Goal: Task Accomplishment & Management: Complete application form

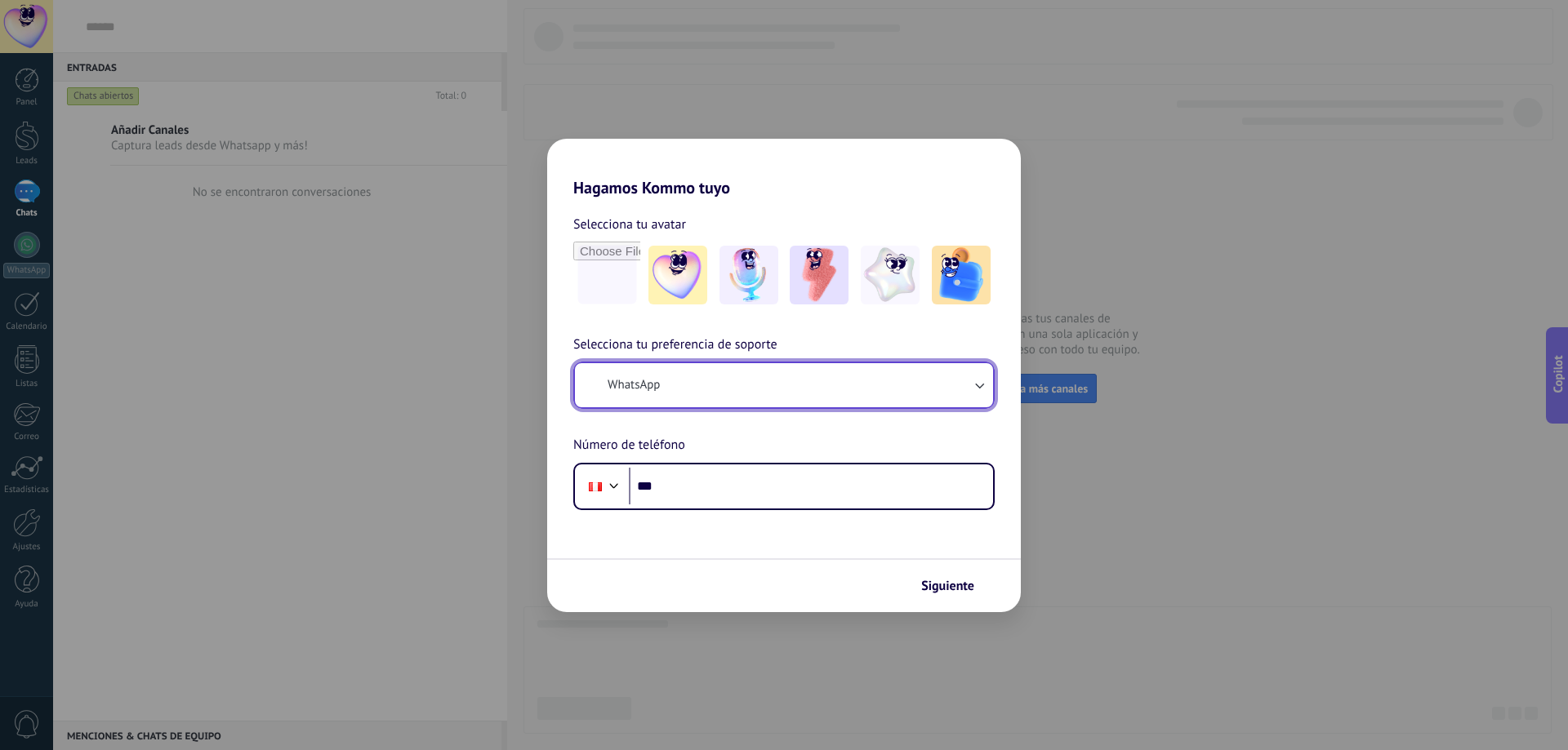
click at [728, 401] on button "WhatsApp" at bounding box center [784, 385] width 418 height 44
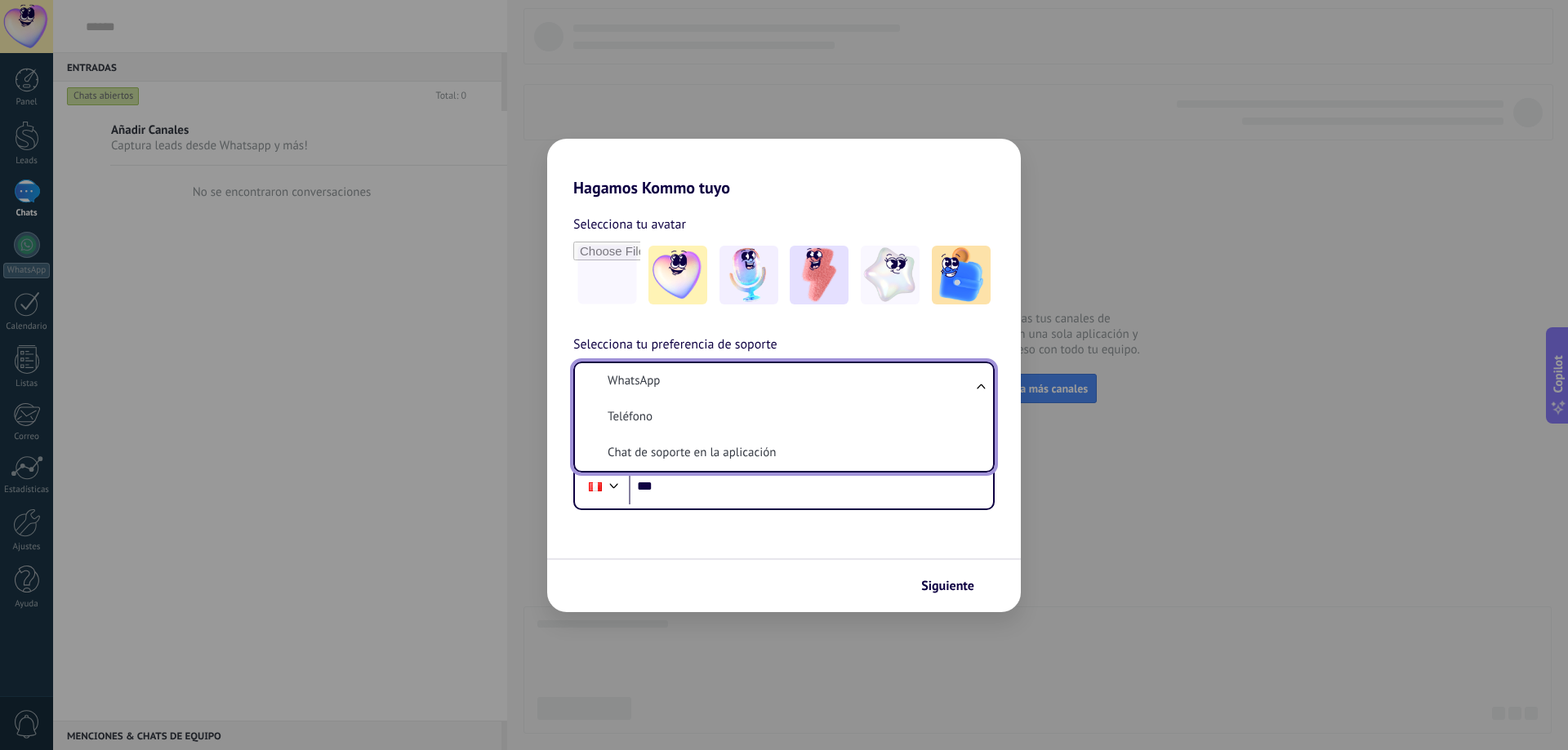
click at [725, 390] on li "WhatsApp" at bounding box center [781, 381] width 398 height 36
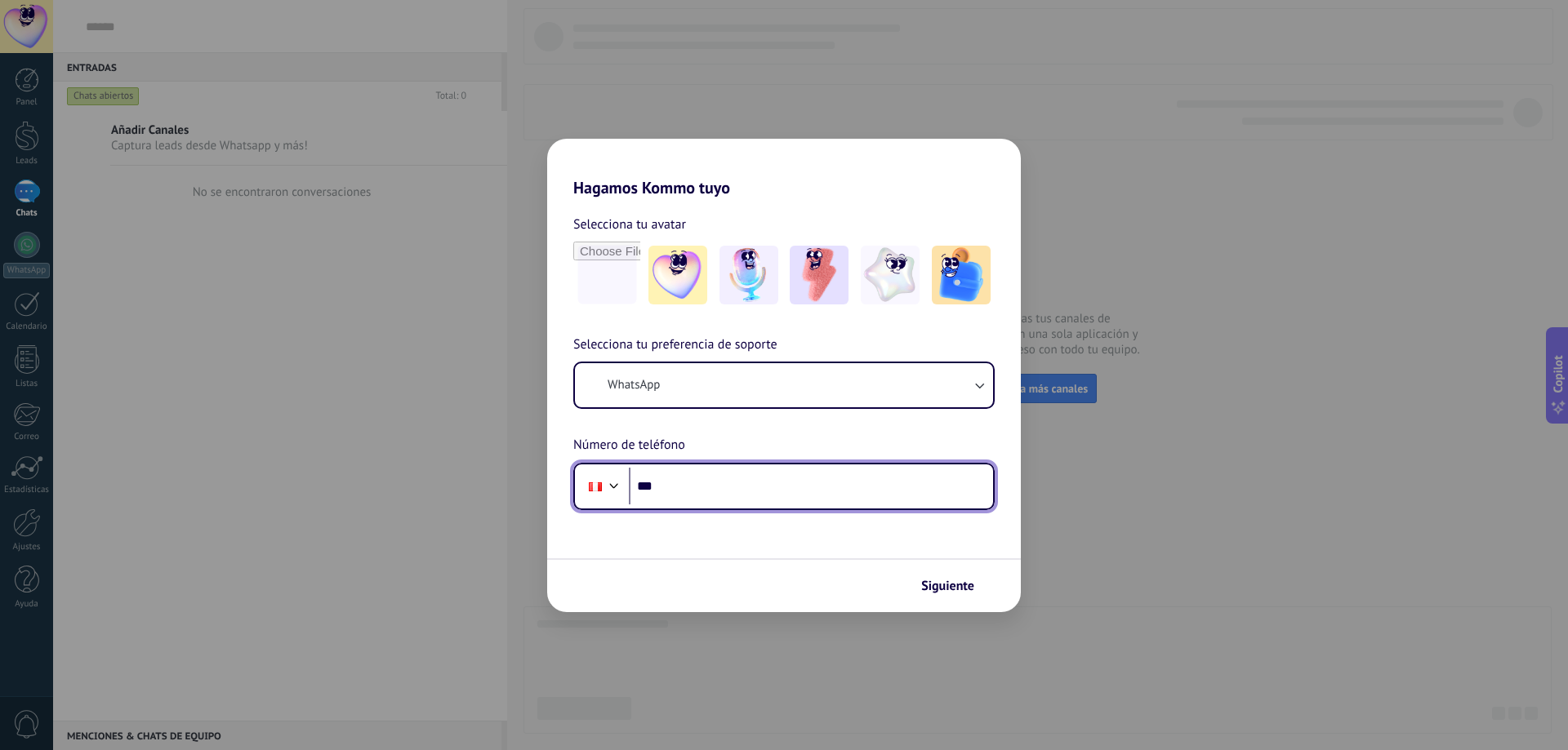
click at [723, 490] on input "***" at bounding box center [810, 486] width 364 height 38
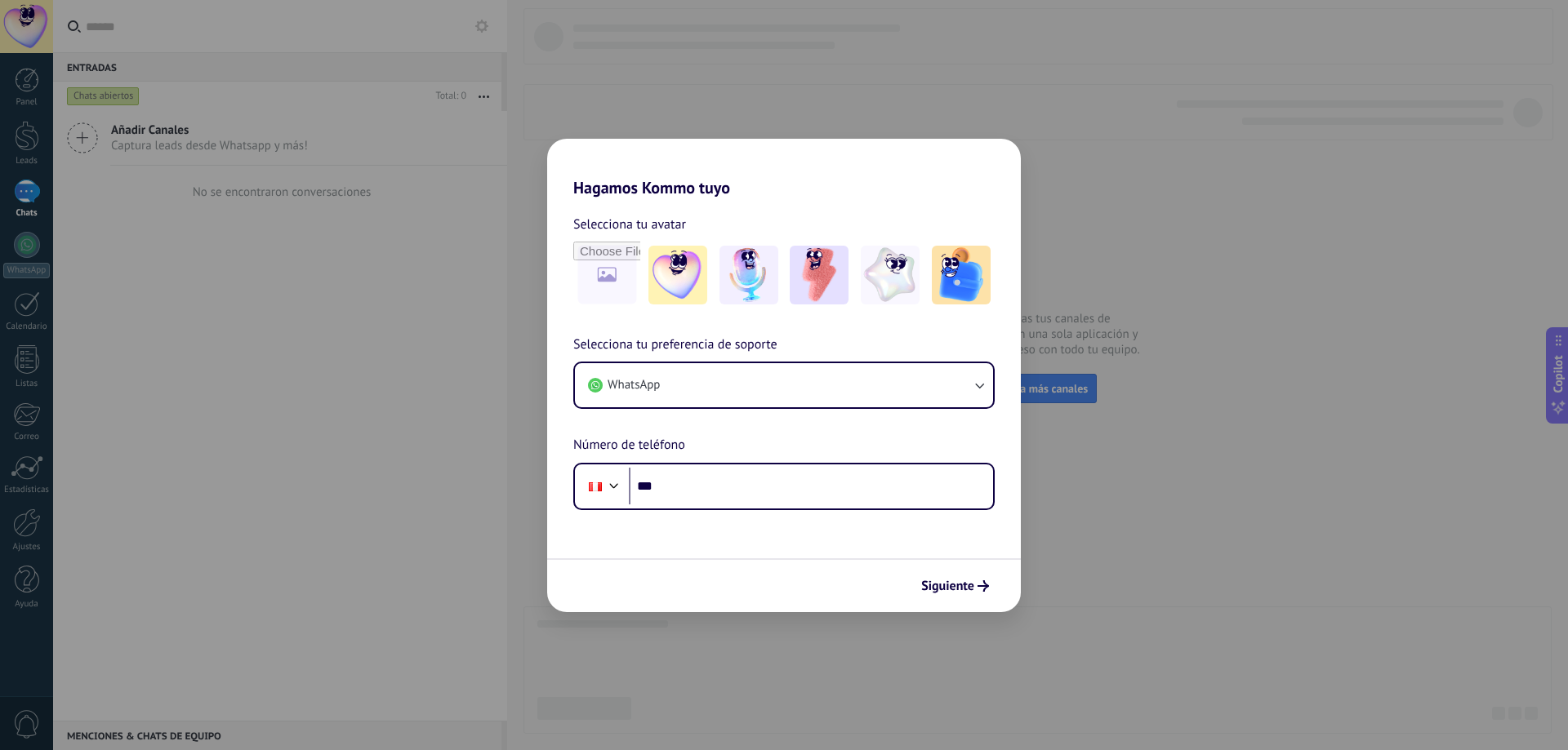
click at [160, 310] on div "Hagamos Kommo tuyo Selecciona tu avatar Selecciona tu preferencia de soporte Wh…" at bounding box center [784, 375] width 1568 height 750
click at [948, 572] on button "Siguiente" at bounding box center [955, 585] width 82 height 28
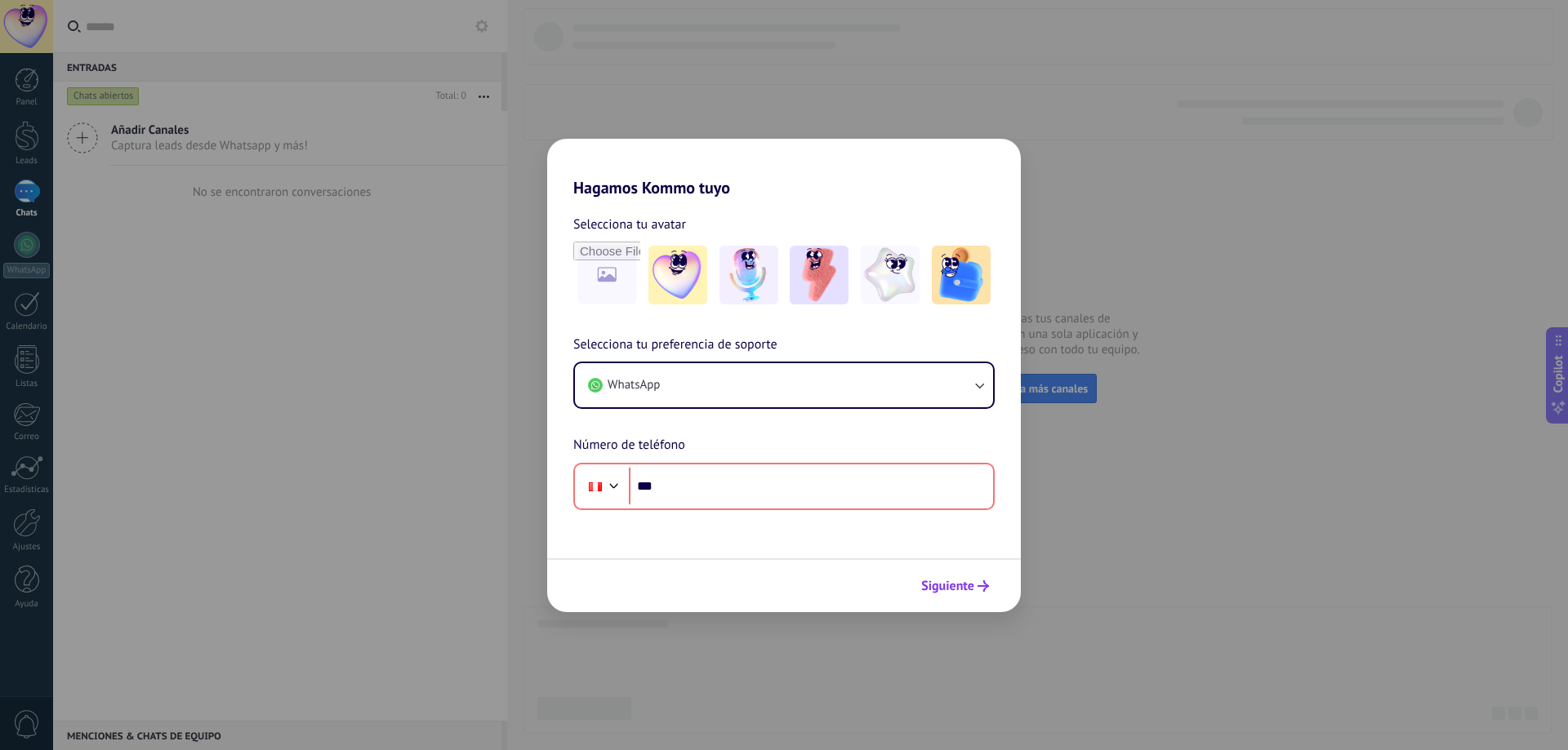
click at [950, 592] on span "Siguiente" at bounding box center [947, 586] width 53 height 12
click at [950, 599] on button "Siguiente" at bounding box center [955, 585] width 82 height 28
click at [950, 598] on button "Siguiente" at bounding box center [955, 585] width 82 height 28
click at [683, 381] on button "WhatsApp" at bounding box center [784, 385] width 418 height 44
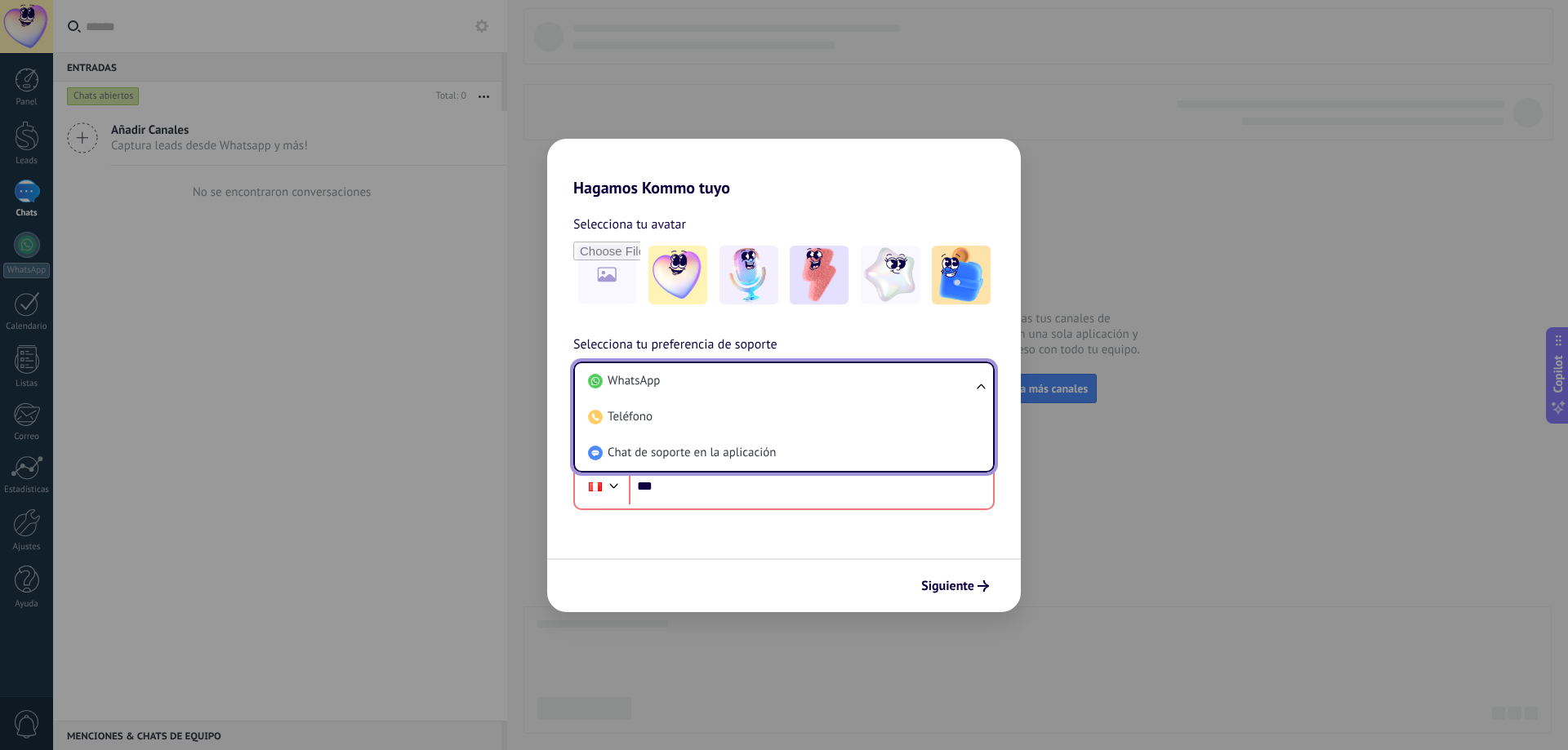
click at [683, 381] on li "WhatsApp" at bounding box center [781, 381] width 398 height 36
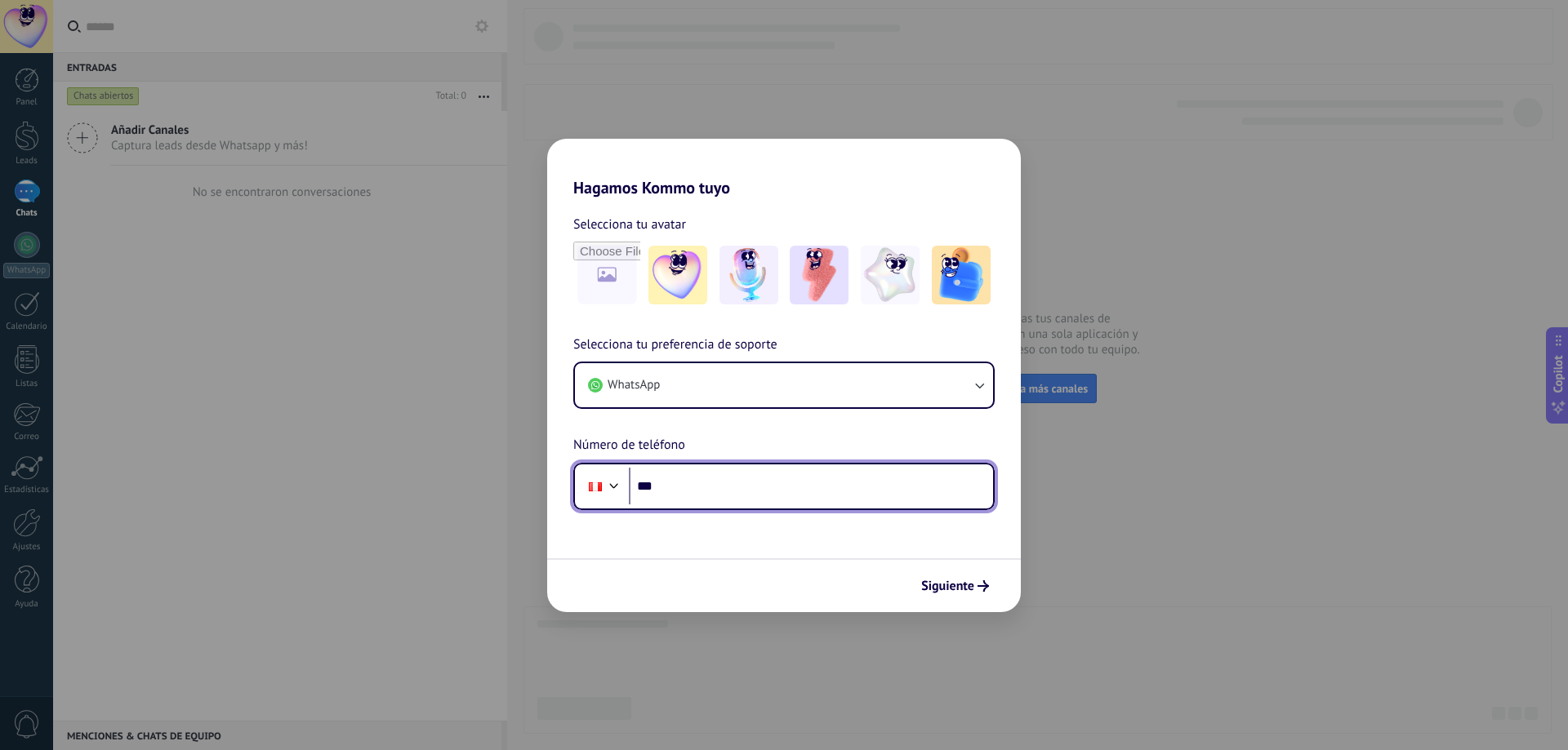
click at [729, 498] on input "***" at bounding box center [810, 486] width 364 height 38
type input "**"
click at [450, 172] on div "Hagamos Kommo tuyo Selecciona tu avatar Selecciona tu preferencia de soporte Wh…" at bounding box center [784, 375] width 1568 height 750
click at [339, 325] on div "Hagamos Kommo tuyo Selecciona tu avatar Selecciona tu preferencia de soporte Wh…" at bounding box center [784, 375] width 1568 height 750
click at [666, 496] on input "***" at bounding box center [810, 486] width 364 height 38
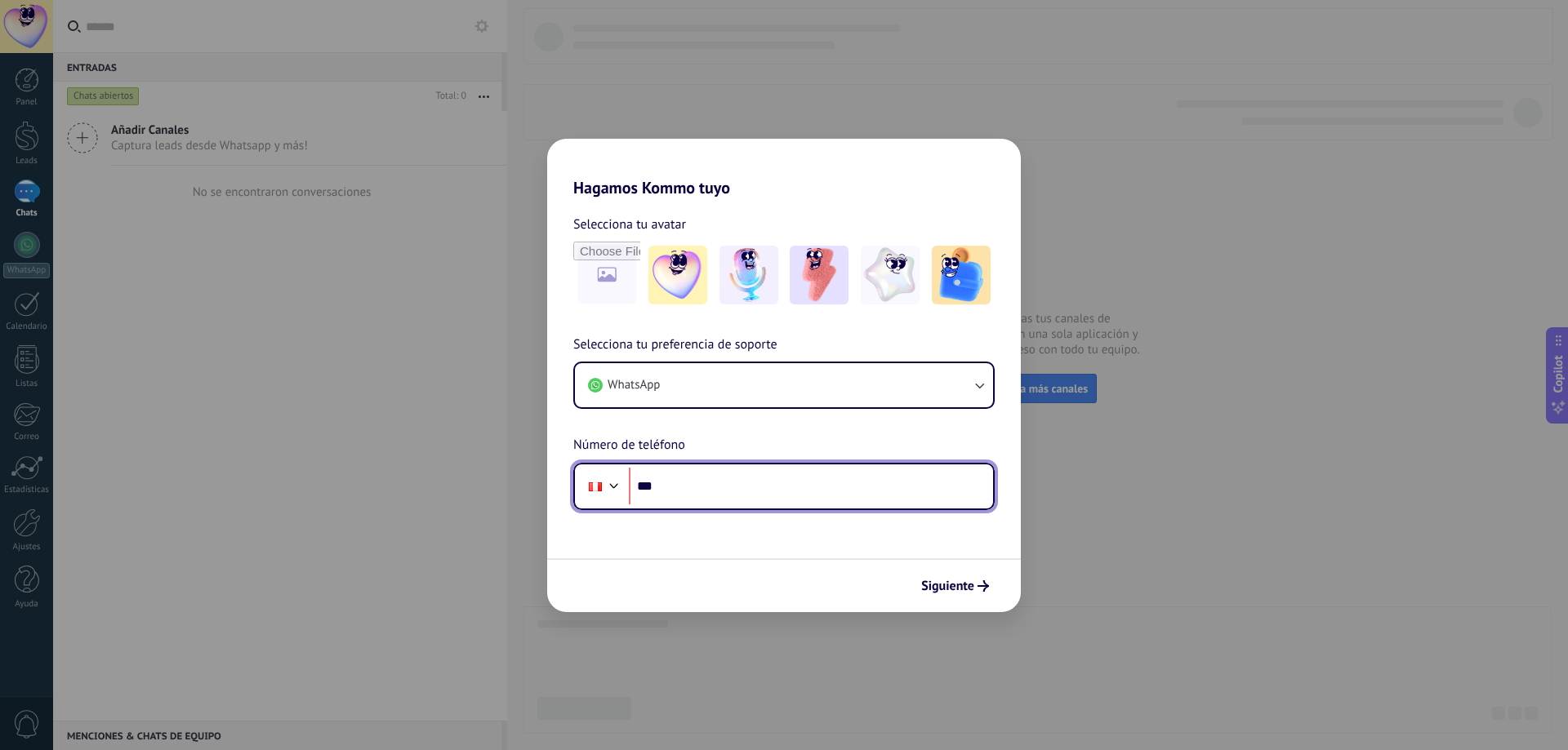
paste input "**********"
click at [681, 484] on input "**********" at bounding box center [810, 486] width 364 height 38
type input "**********"
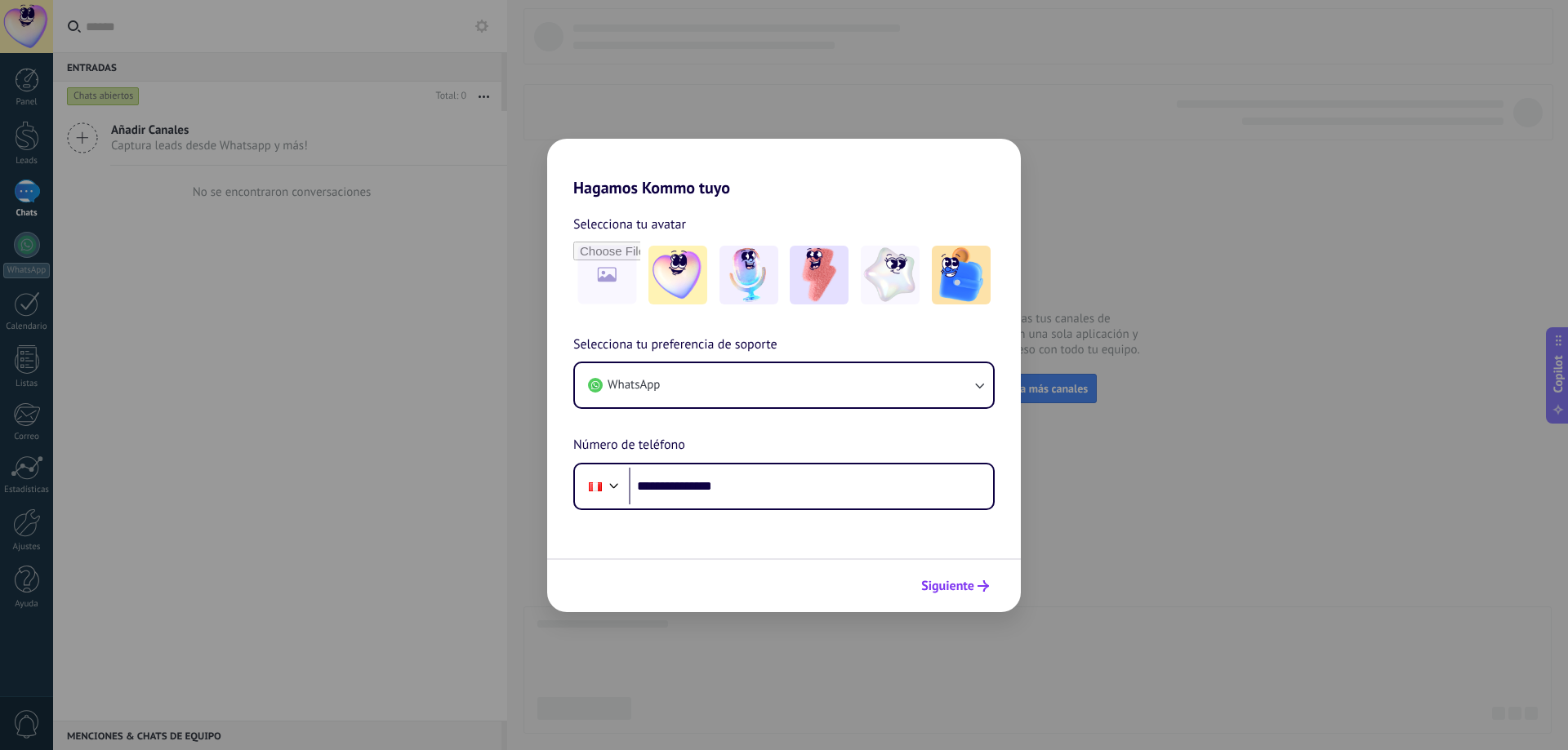
click at [971, 577] on button "Siguiente" at bounding box center [955, 585] width 82 height 28
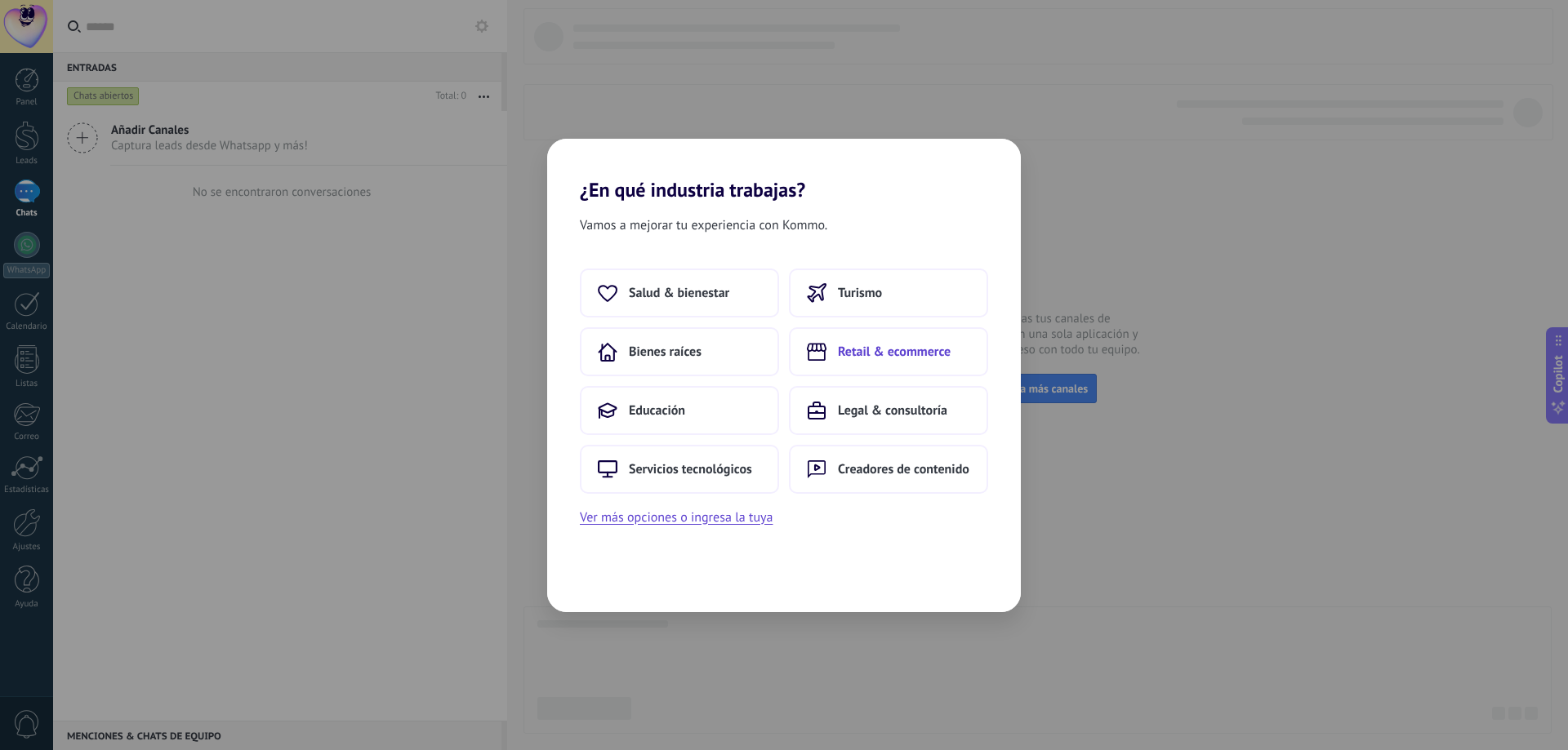
click at [889, 360] on button "Retail & ecommerce" at bounding box center [888, 352] width 199 height 49
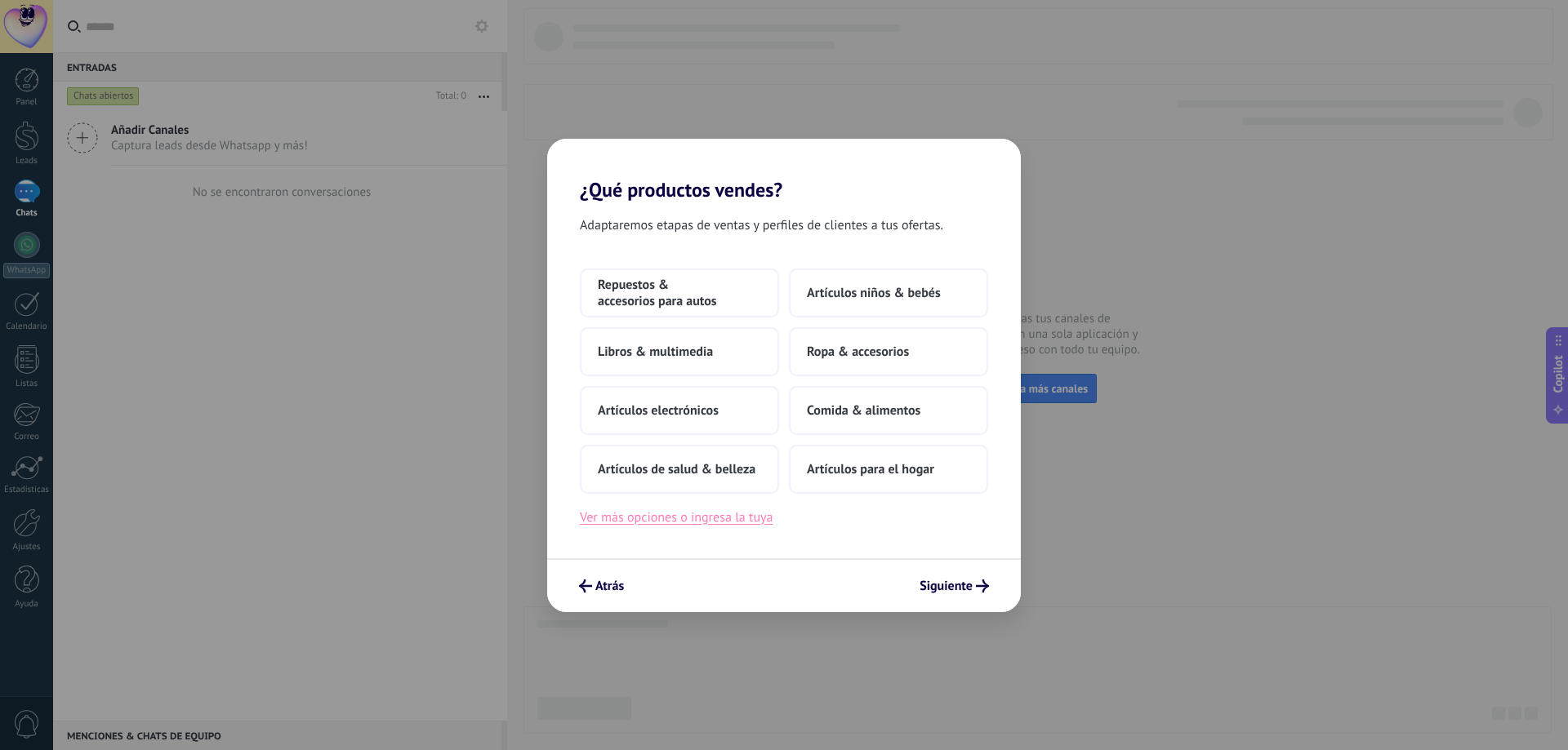
click at [652, 522] on button "Ver más opciones o ingresa la tuya" at bounding box center [676, 517] width 192 height 21
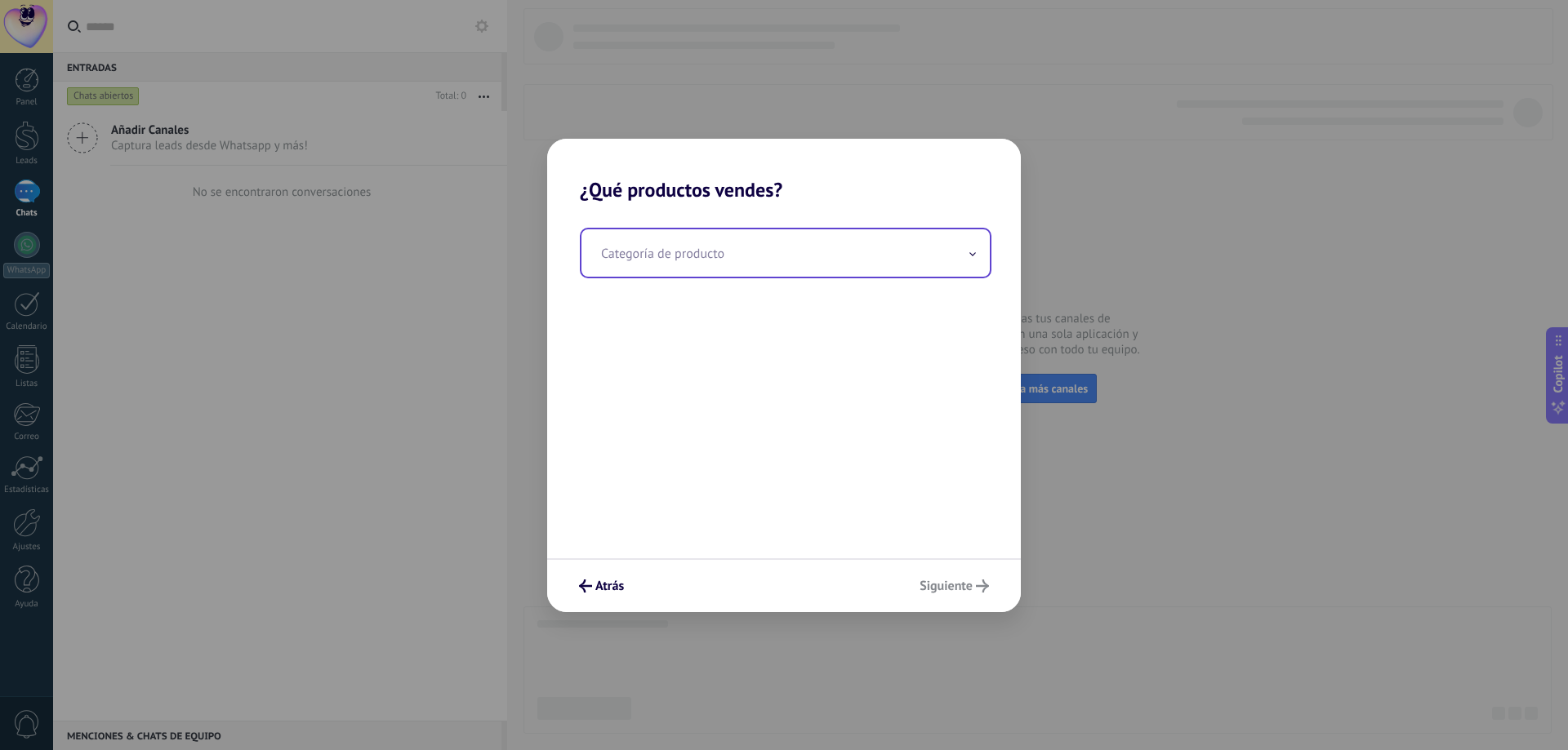
click at [676, 259] on input "text" at bounding box center [786, 253] width 408 height 47
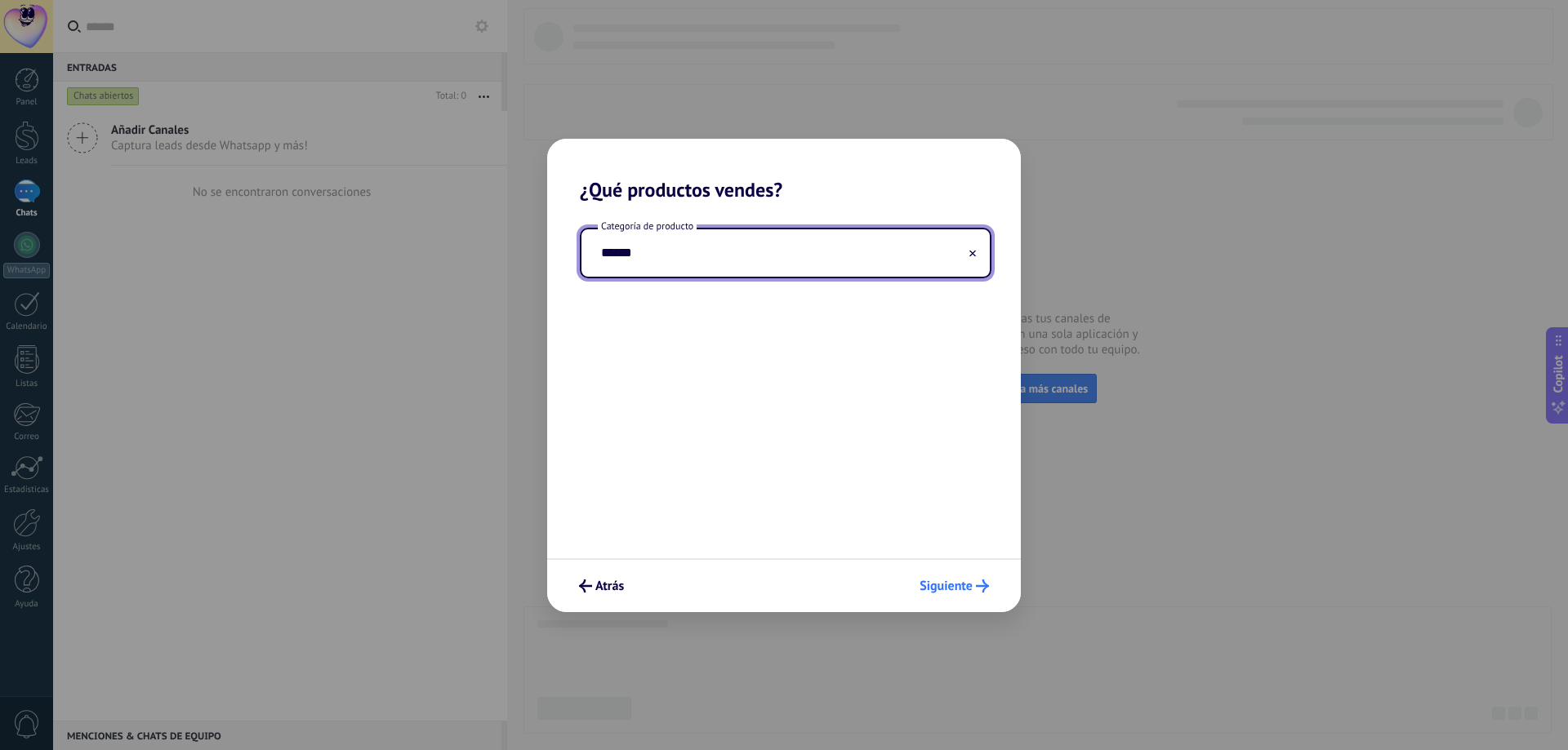
type input "******"
click at [946, 587] on span "Siguiente" at bounding box center [945, 586] width 53 height 12
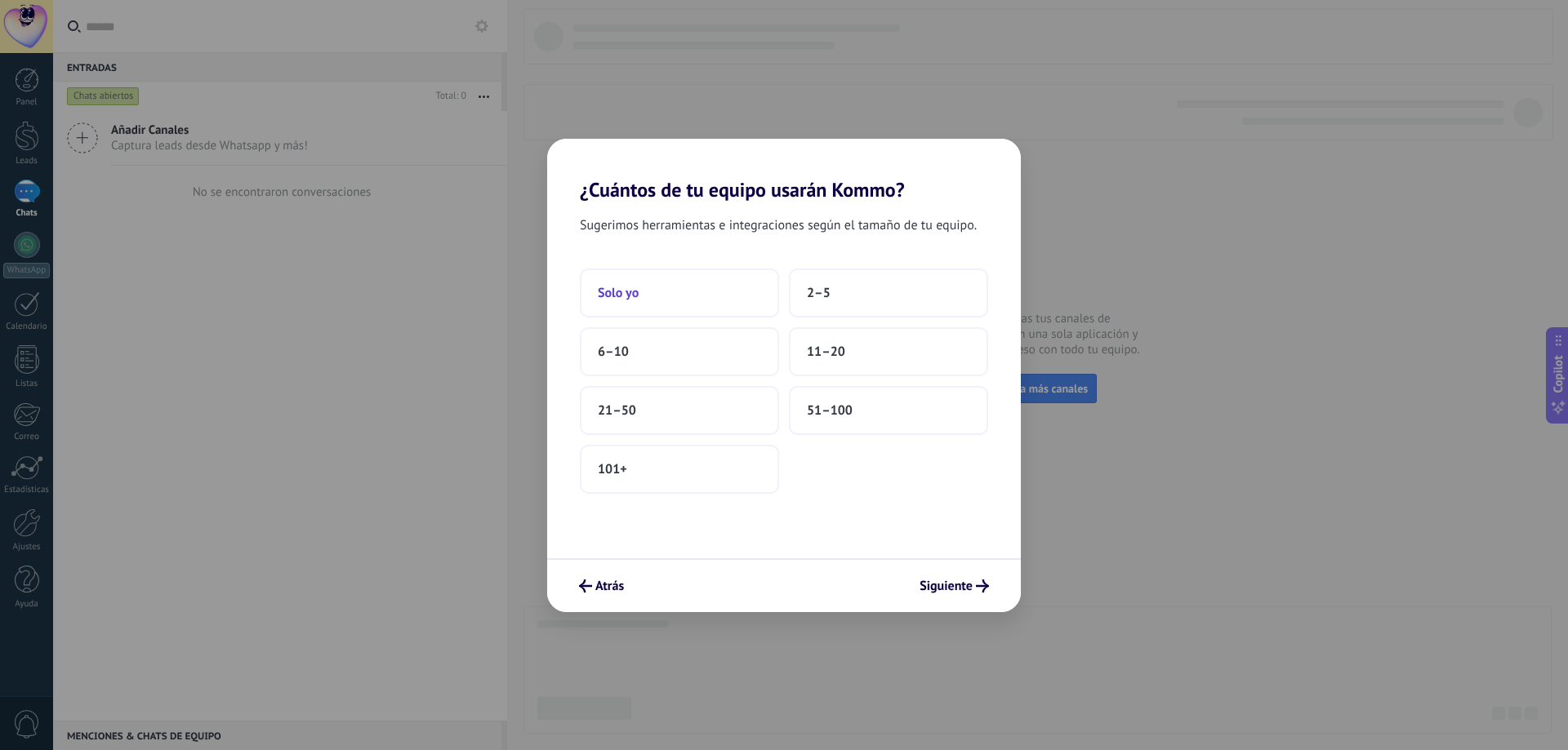
click at [651, 300] on button "Solo yo" at bounding box center [679, 293] width 199 height 49
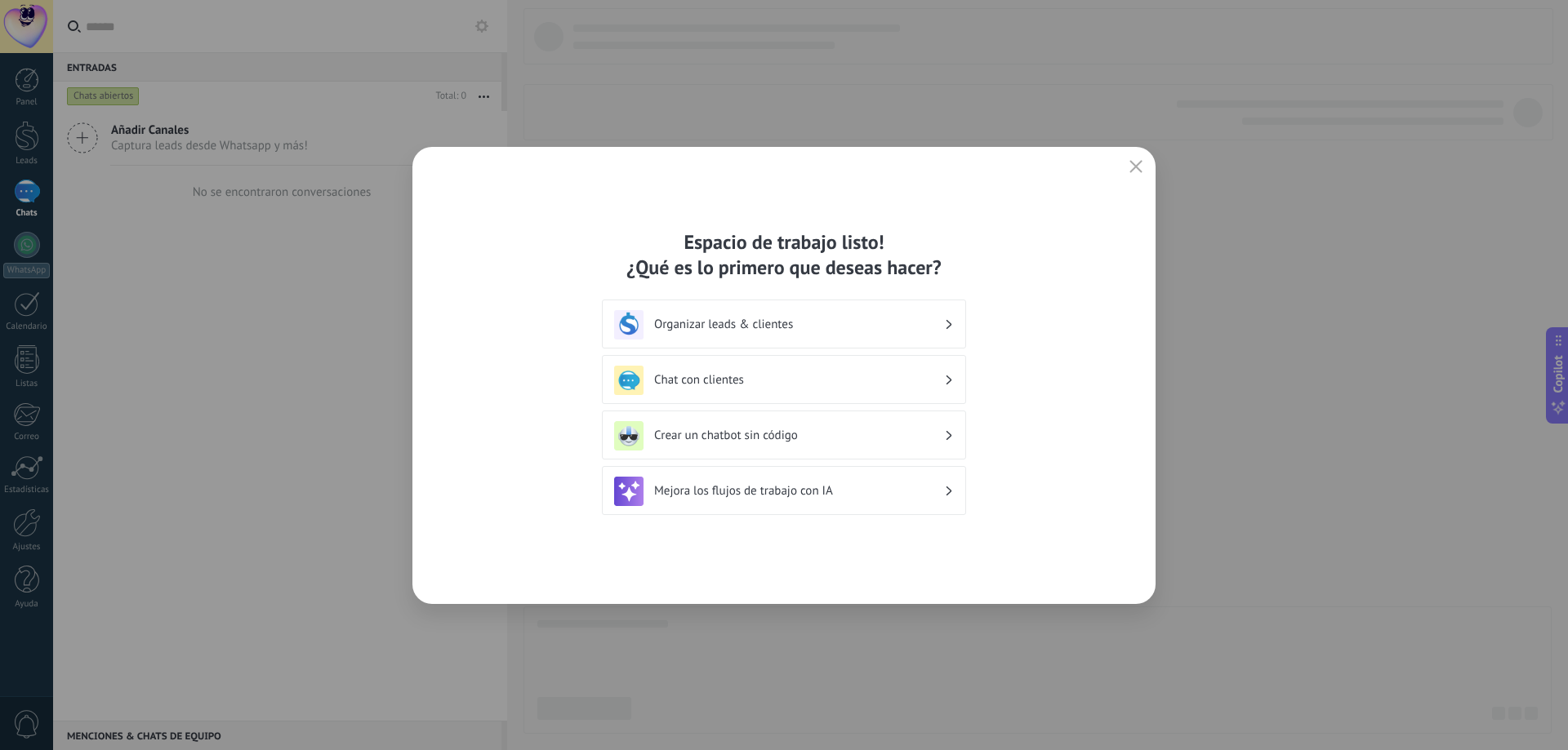
click at [723, 380] on h3 "Chat con clientes" at bounding box center [799, 380] width 290 height 15
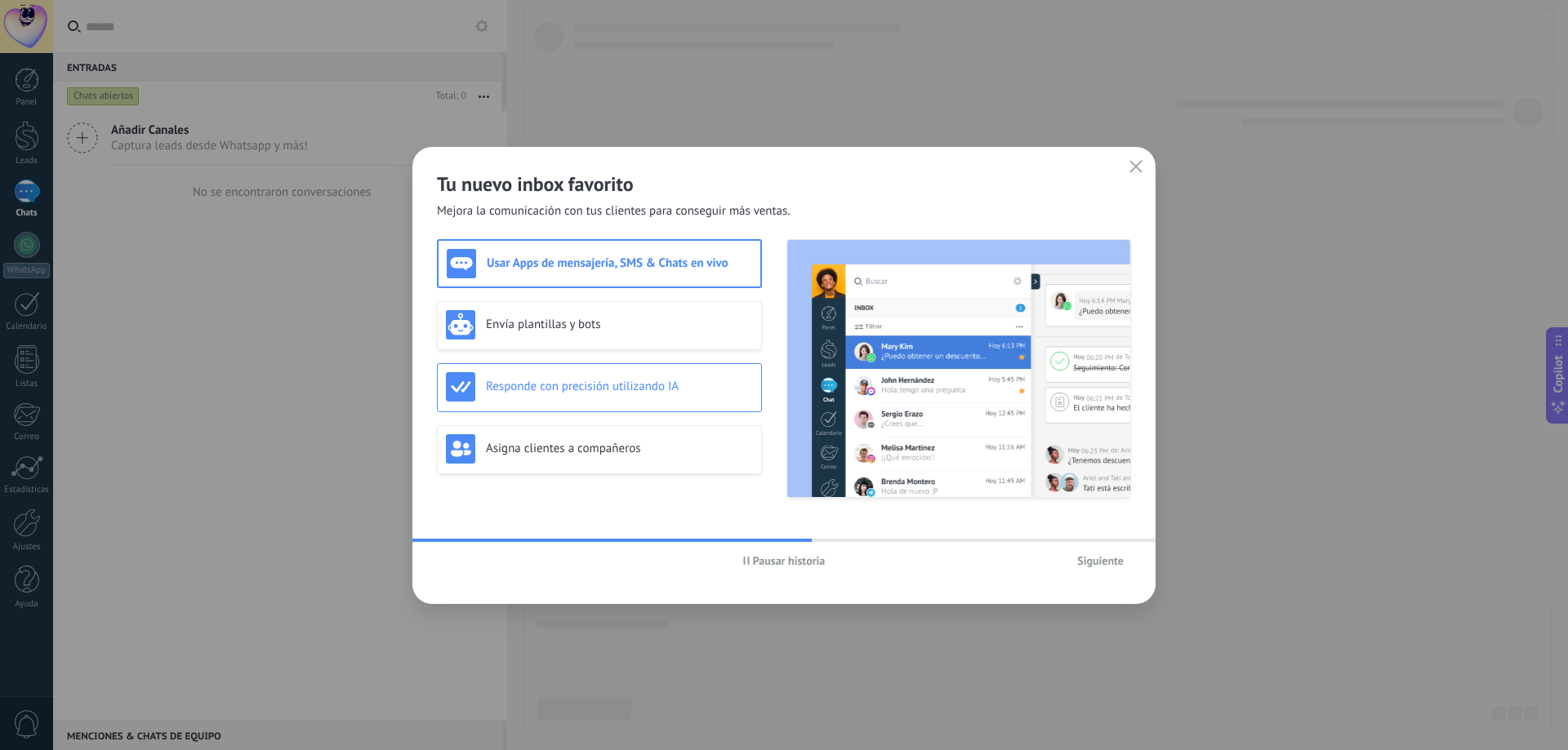
click at [561, 403] on div "Responde con precisión utilizando IA" at bounding box center [599, 388] width 325 height 49
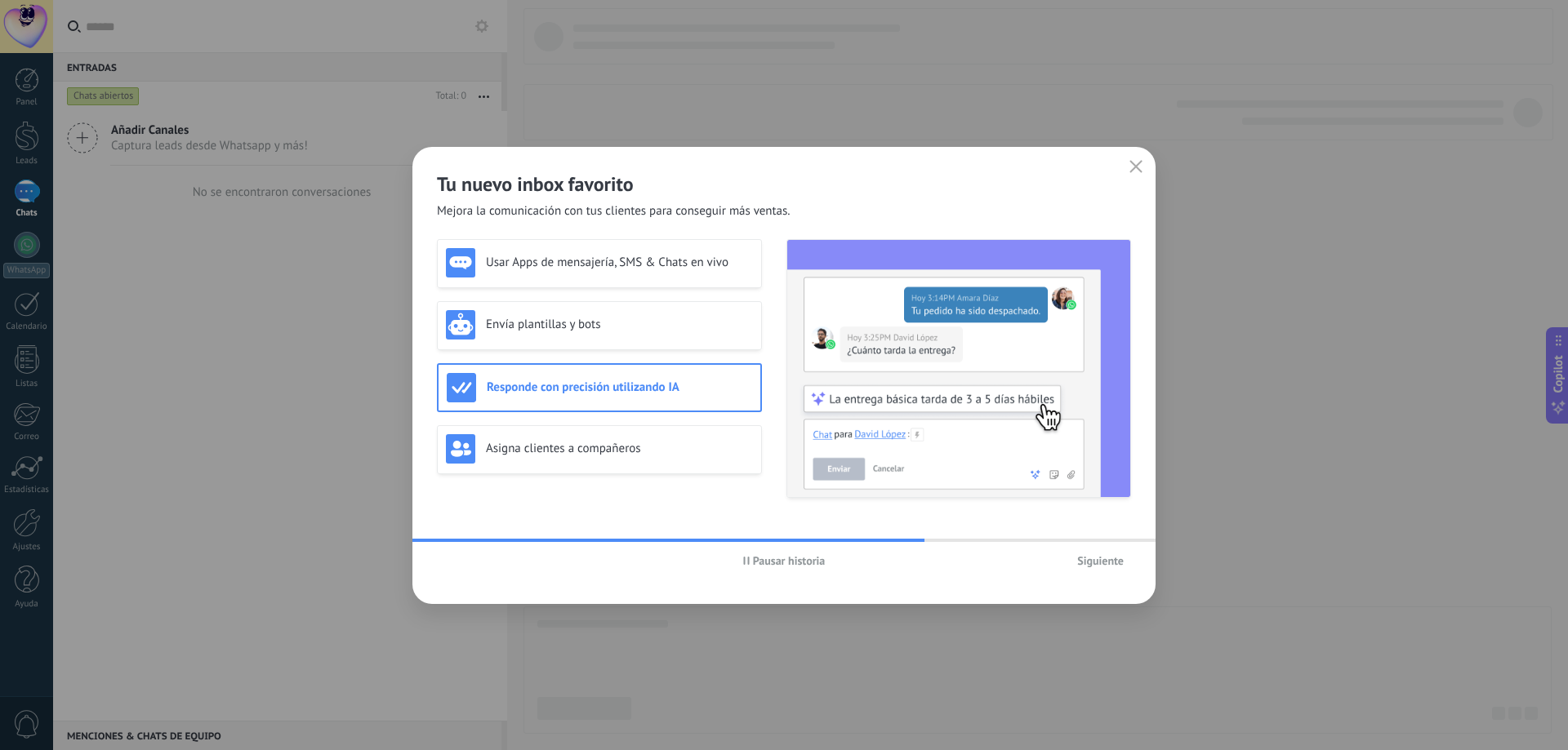
click at [564, 387] on h3 "Responde con precisión utilizando IA" at bounding box center [619, 387] width 266 height 15
click at [1090, 565] on span "Siguiente" at bounding box center [1100, 561] width 46 height 12
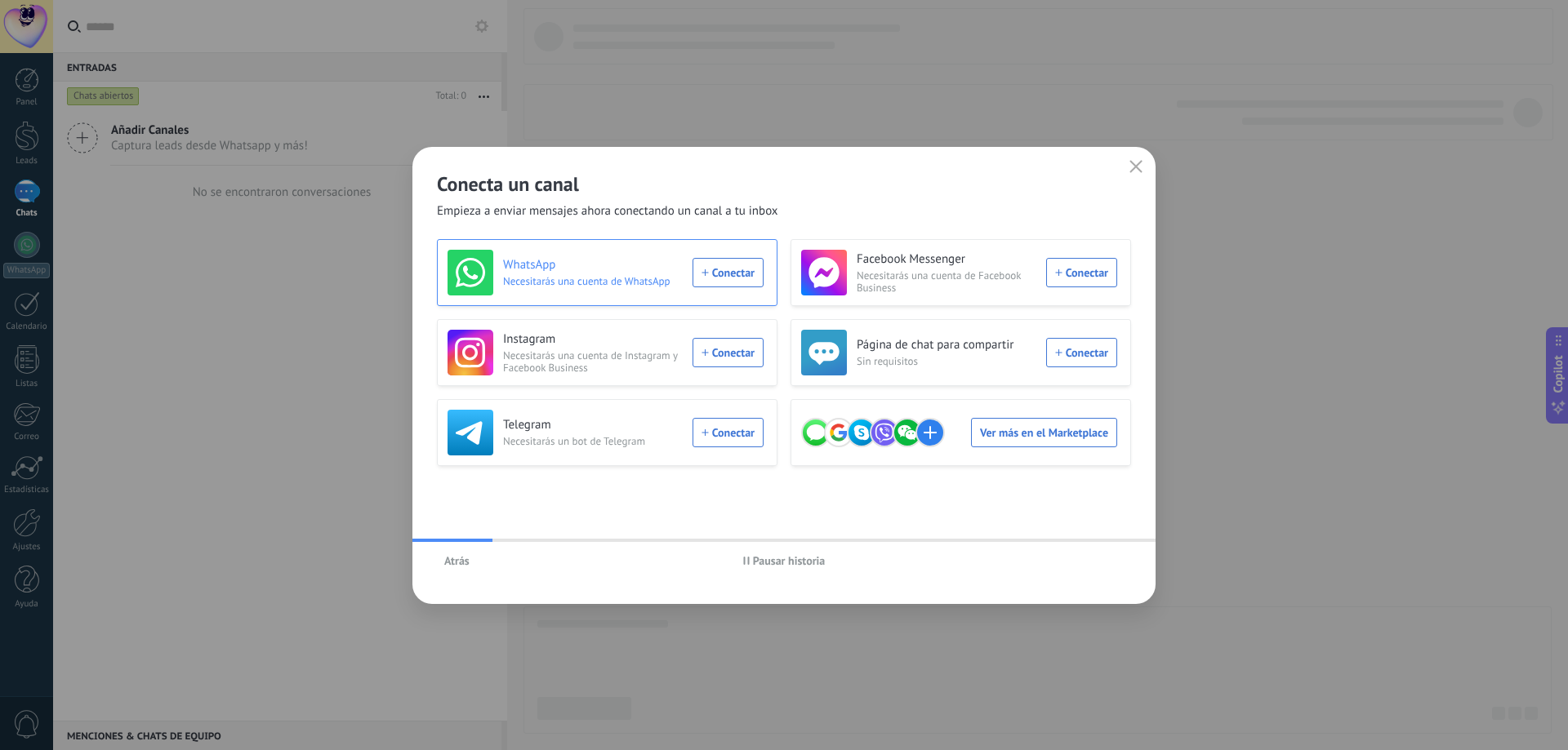
click at [726, 277] on div "WhatsApp Necesitarás una cuenta de WhatsApp Conectar" at bounding box center [606, 272] width 316 height 45
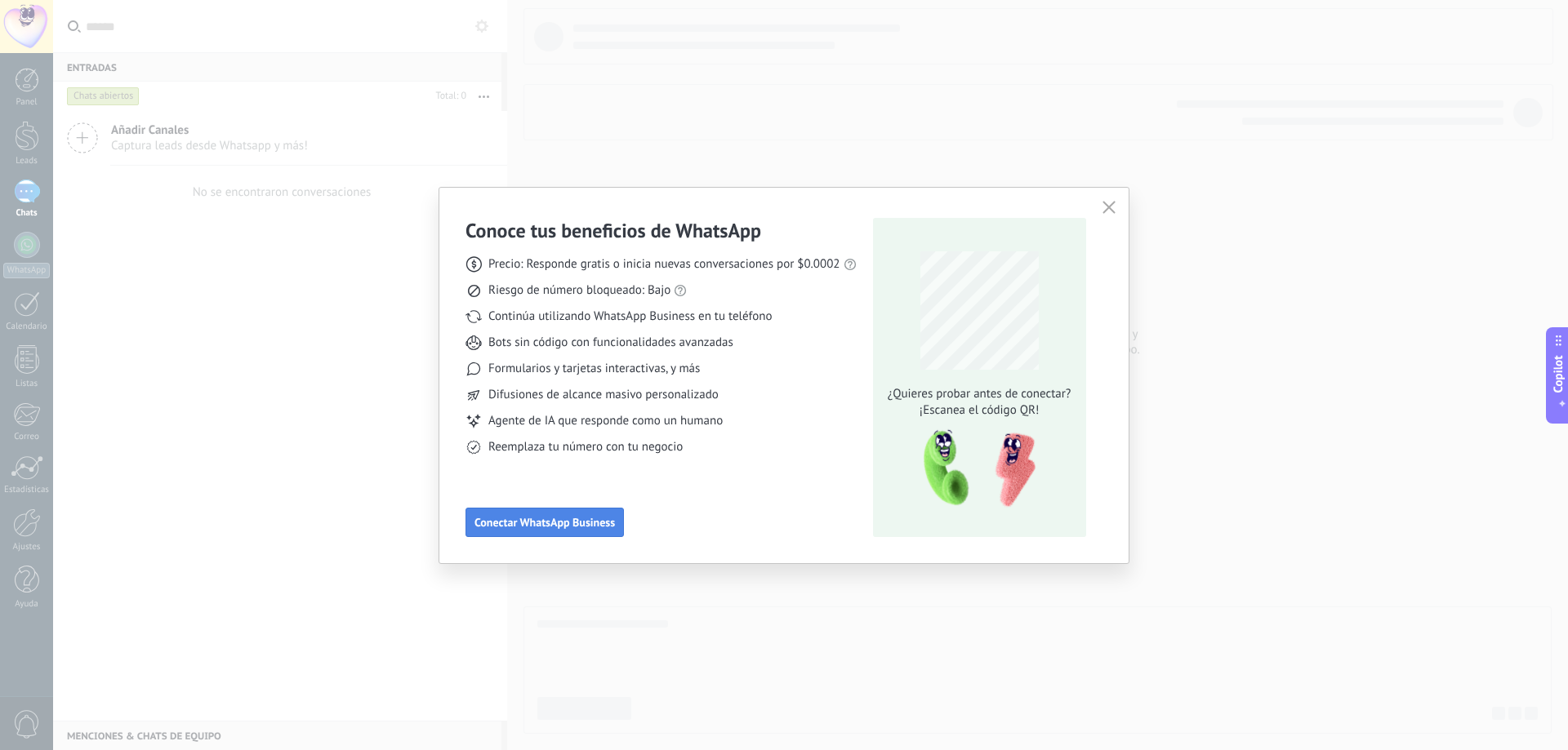
click at [534, 517] on span "Conectar WhatsApp Business" at bounding box center [545, 522] width 140 height 12
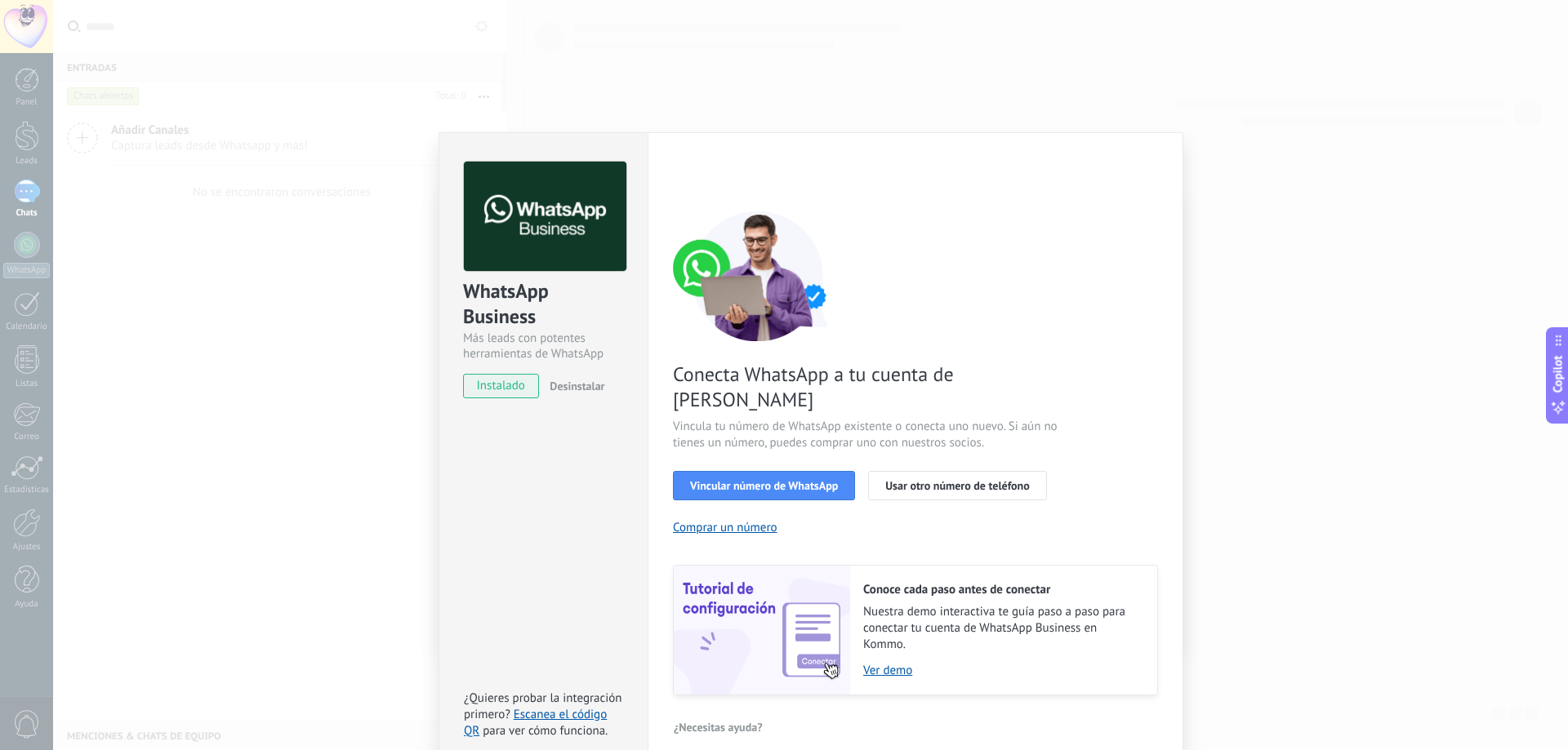
click at [339, 195] on div "WhatsApp Business Más leads con potentes herramientas de WhatsApp instalado Des…" at bounding box center [810, 375] width 1515 height 750
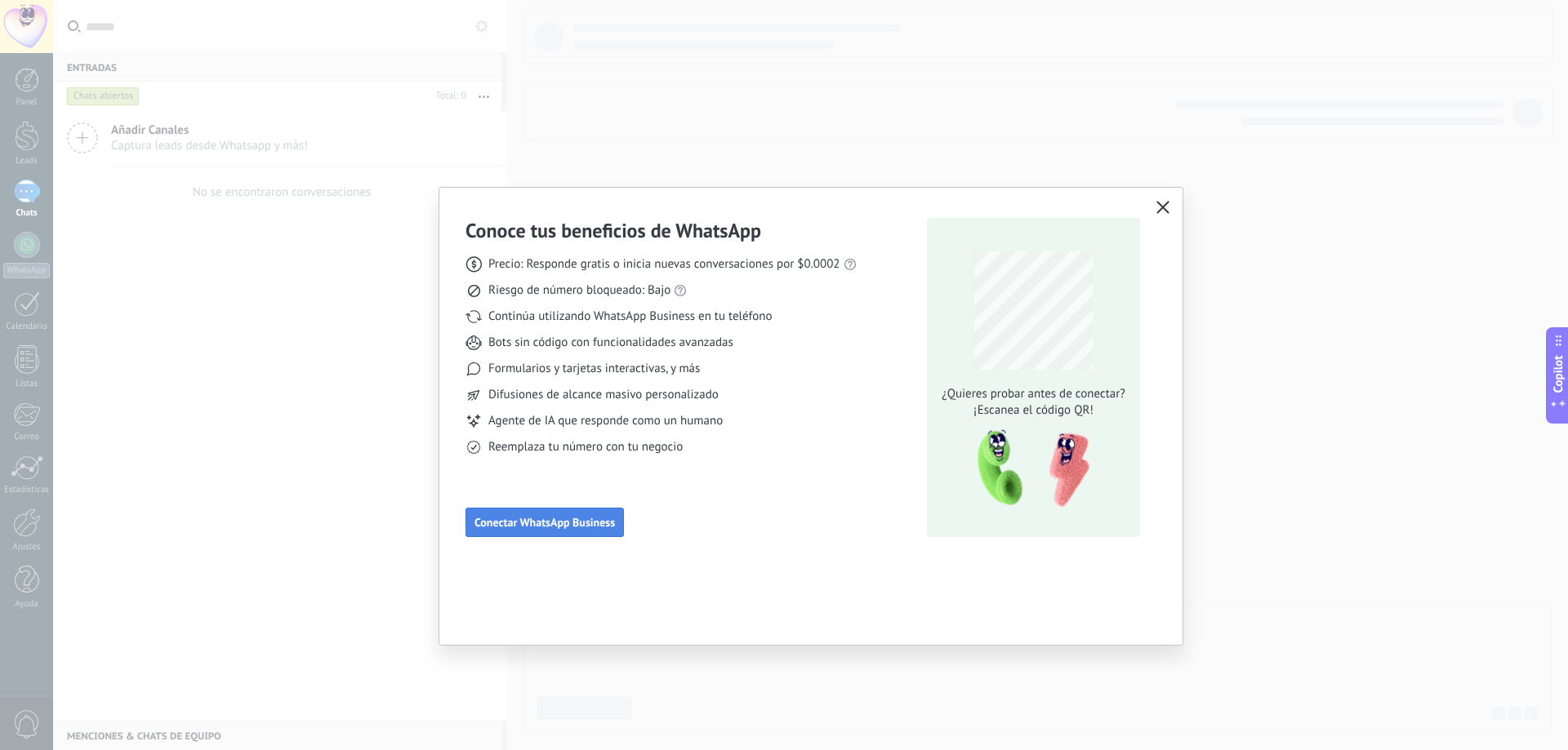
click at [581, 532] on button "Conectar WhatsApp Business" at bounding box center [545, 522] width 159 height 29
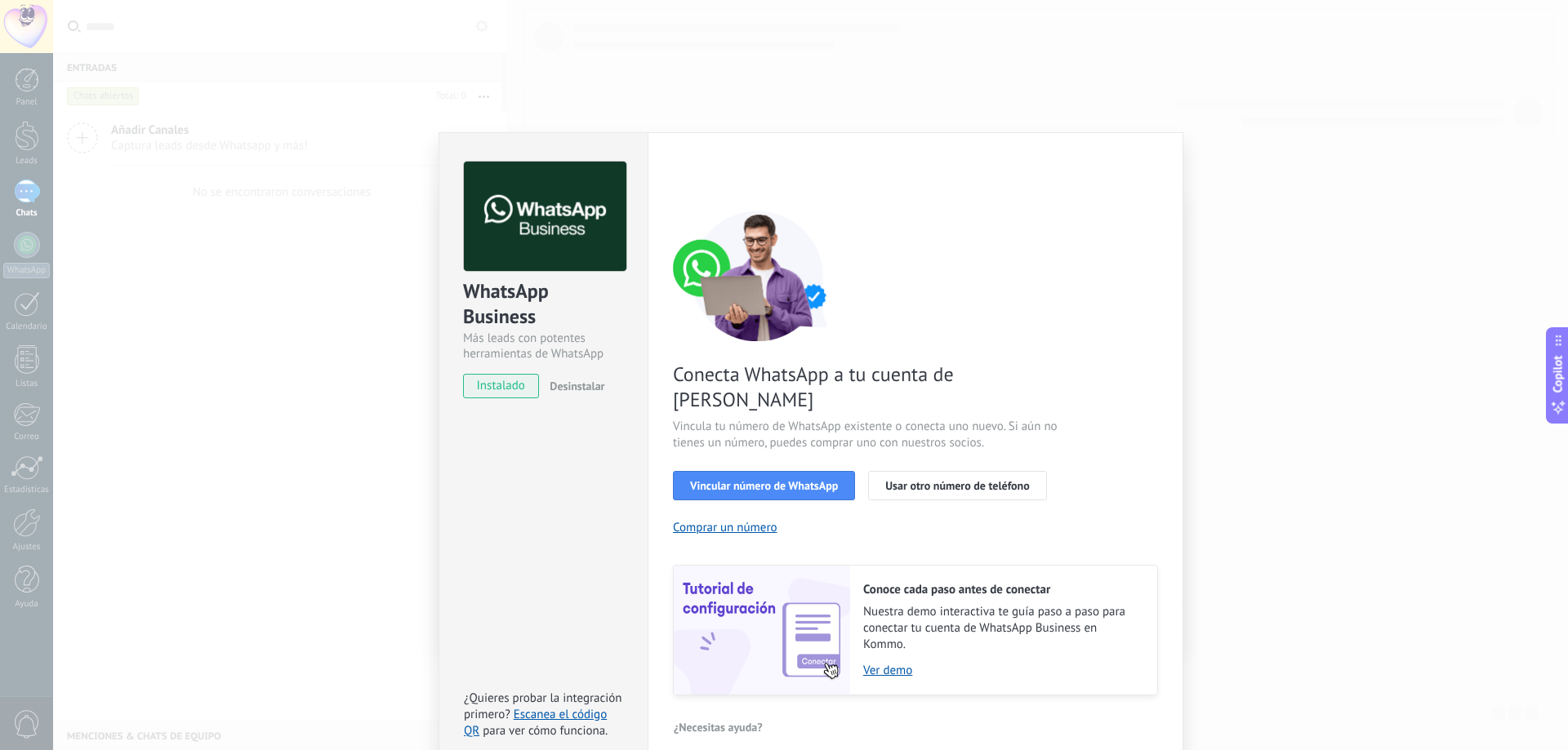
click at [282, 281] on div "WhatsApp Business Más leads con potentes herramientas de WhatsApp instalado Des…" at bounding box center [810, 375] width 1515 height 750
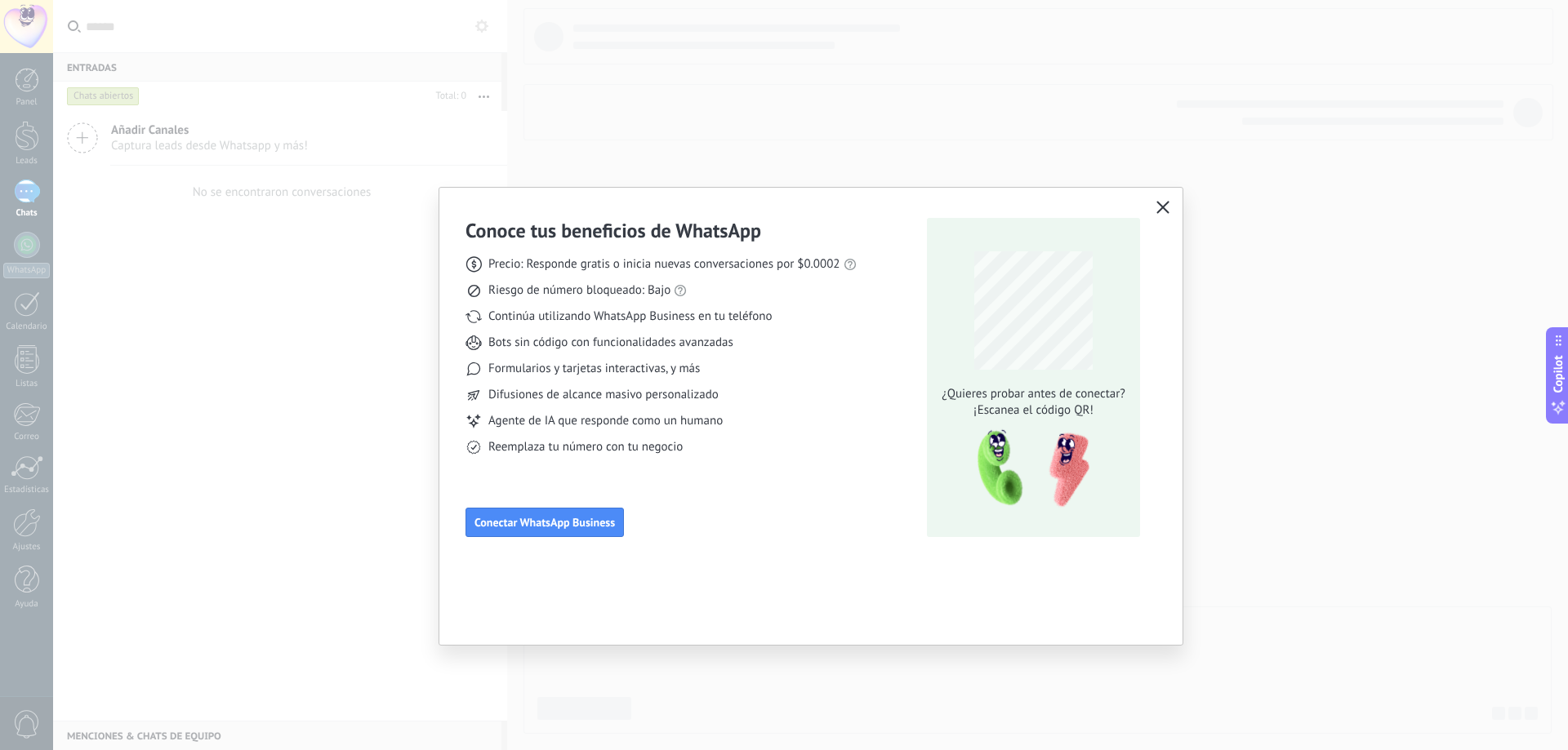
click at [1163, 218] on button "button" at bounding box center [1162, 207] width 21 height 23
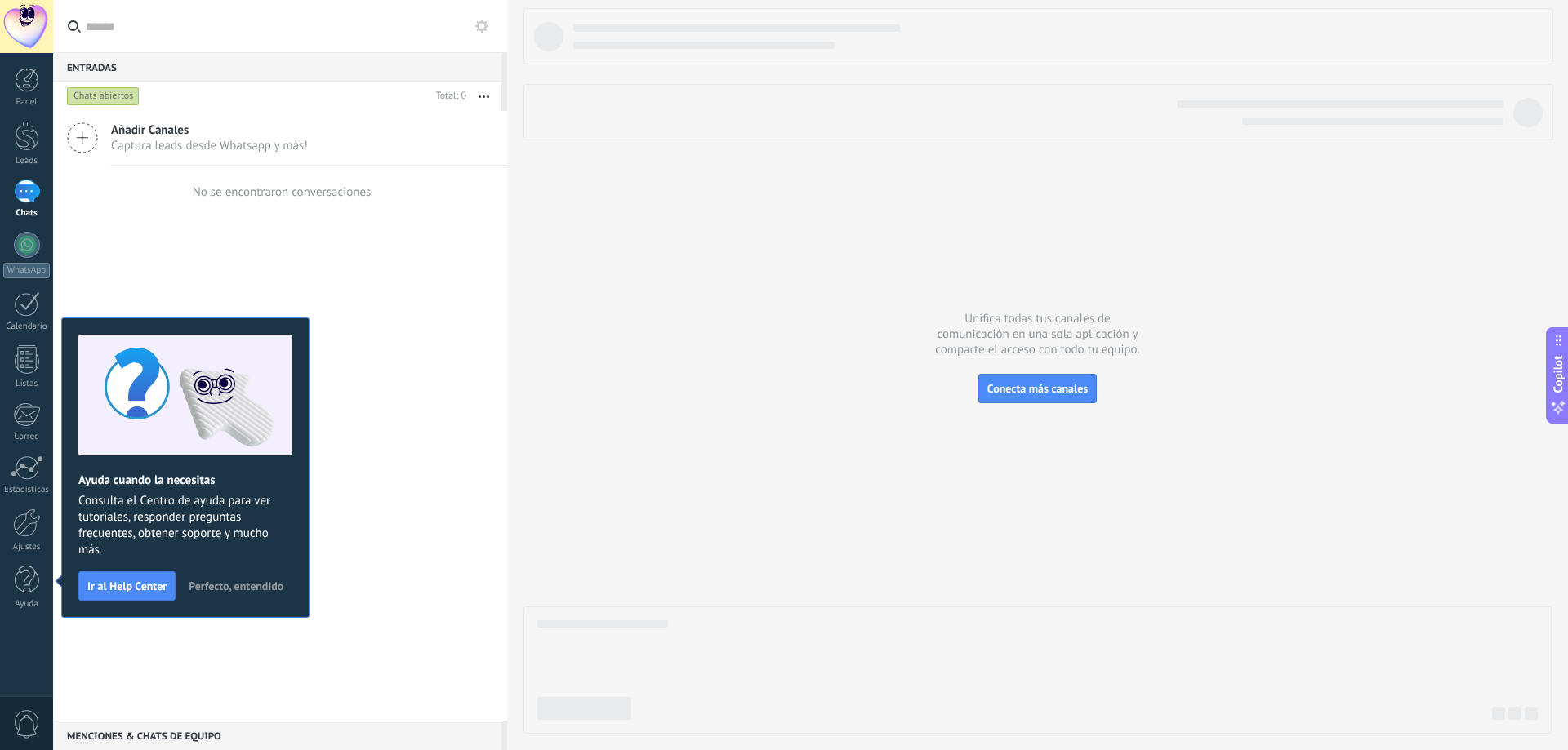
click at [442, 261] on div "Añadir Canales Captura leads desde Whatsapp y más! No se encontraron conversaci…" at bounding box center [280, 416] width 454 height 610
drag, startPoint x: 241, startPoint y: 182, endPoint x: 293, endPoint y: 2, distance: 187.4
click at [246, 180] on div "No se encontraron conversaciones" at bounding box center [280, 191] width 182 height 52
click at [149, 589] on span "Ir al Help Center" at bounding box center [127, 586] width 79 height 12
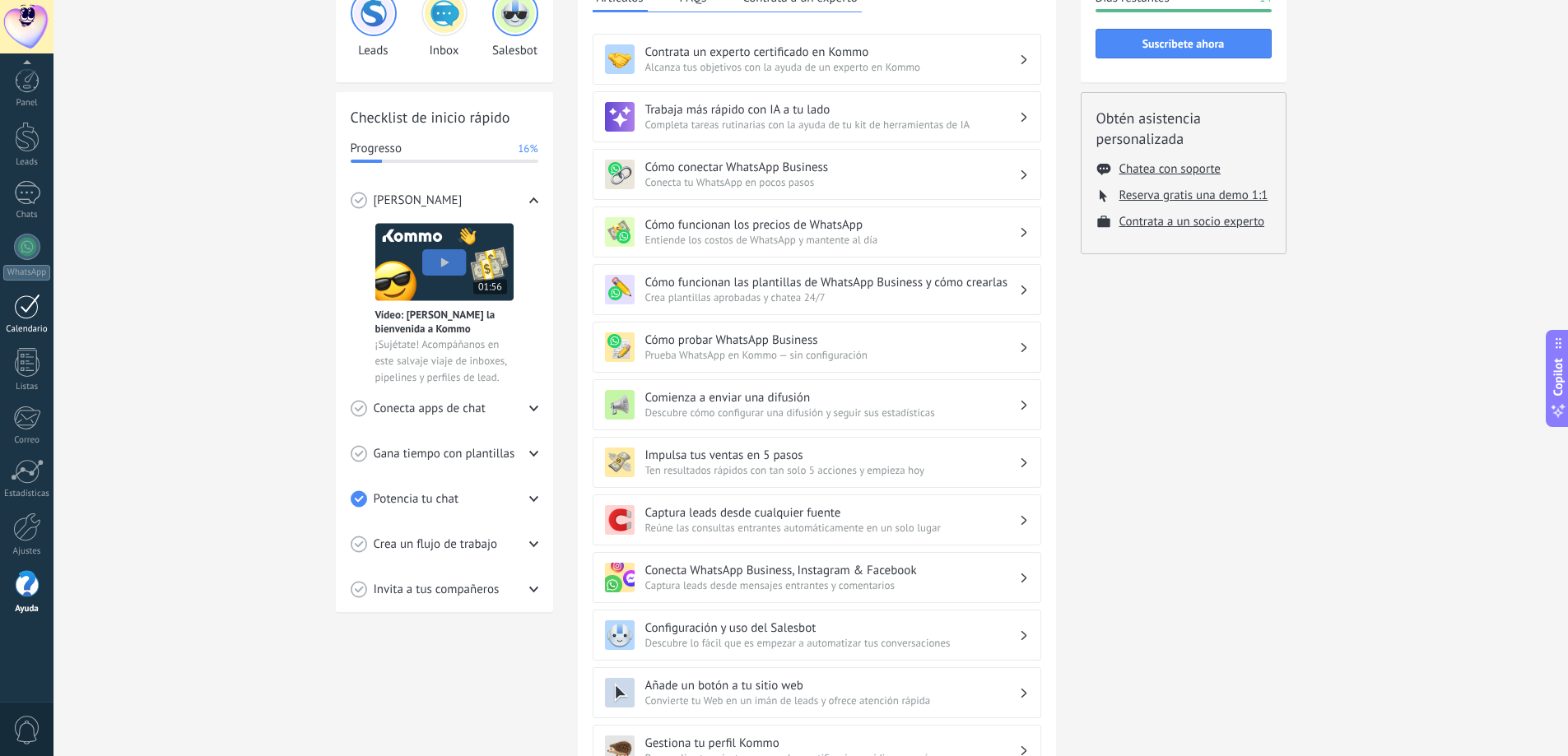
scroll to position [164, 0]
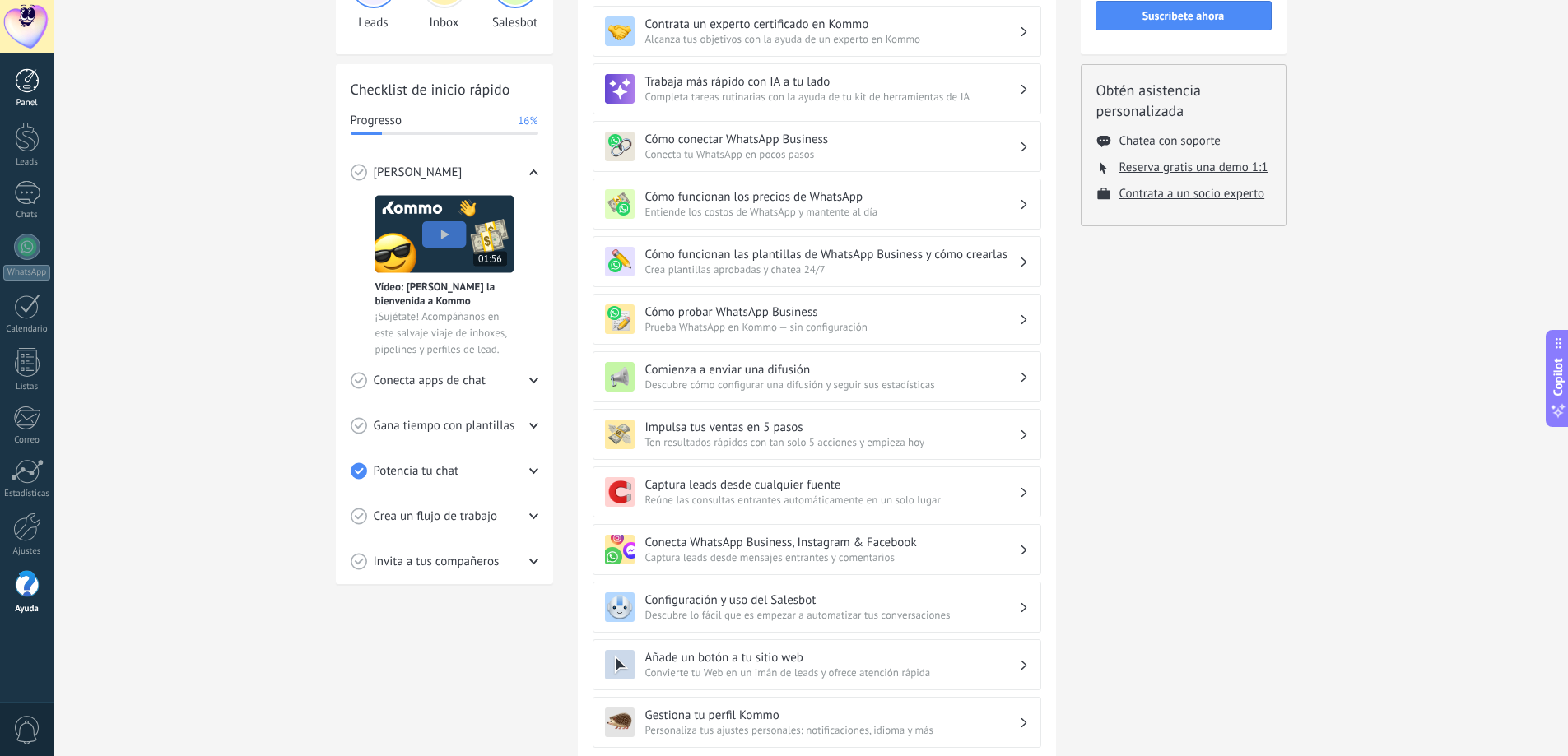
click at [25, 78] on div at bounding box center [26, 80] width 25 height 25
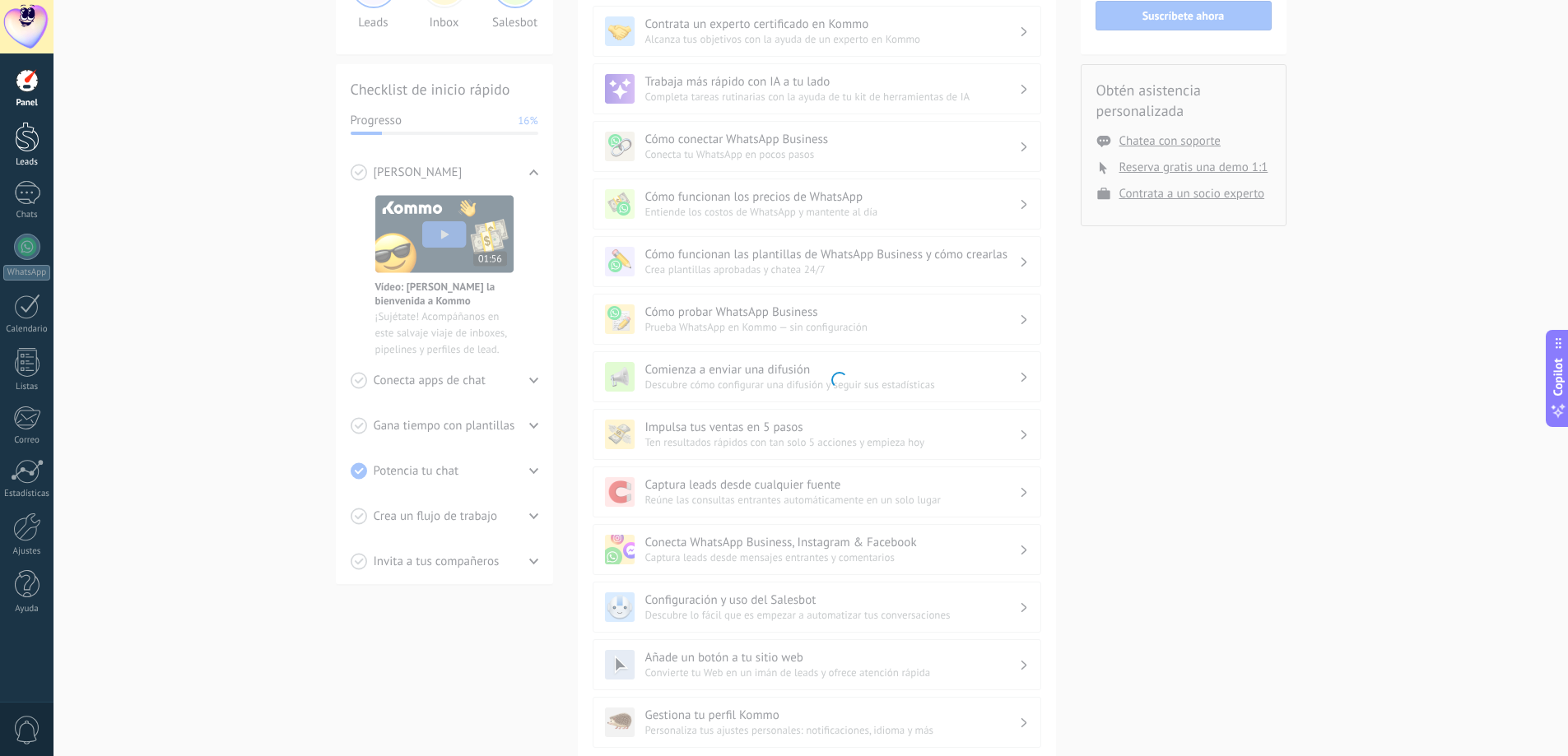
click at [32, 132] on div at bounding box center [26, 137] width 25 height 30
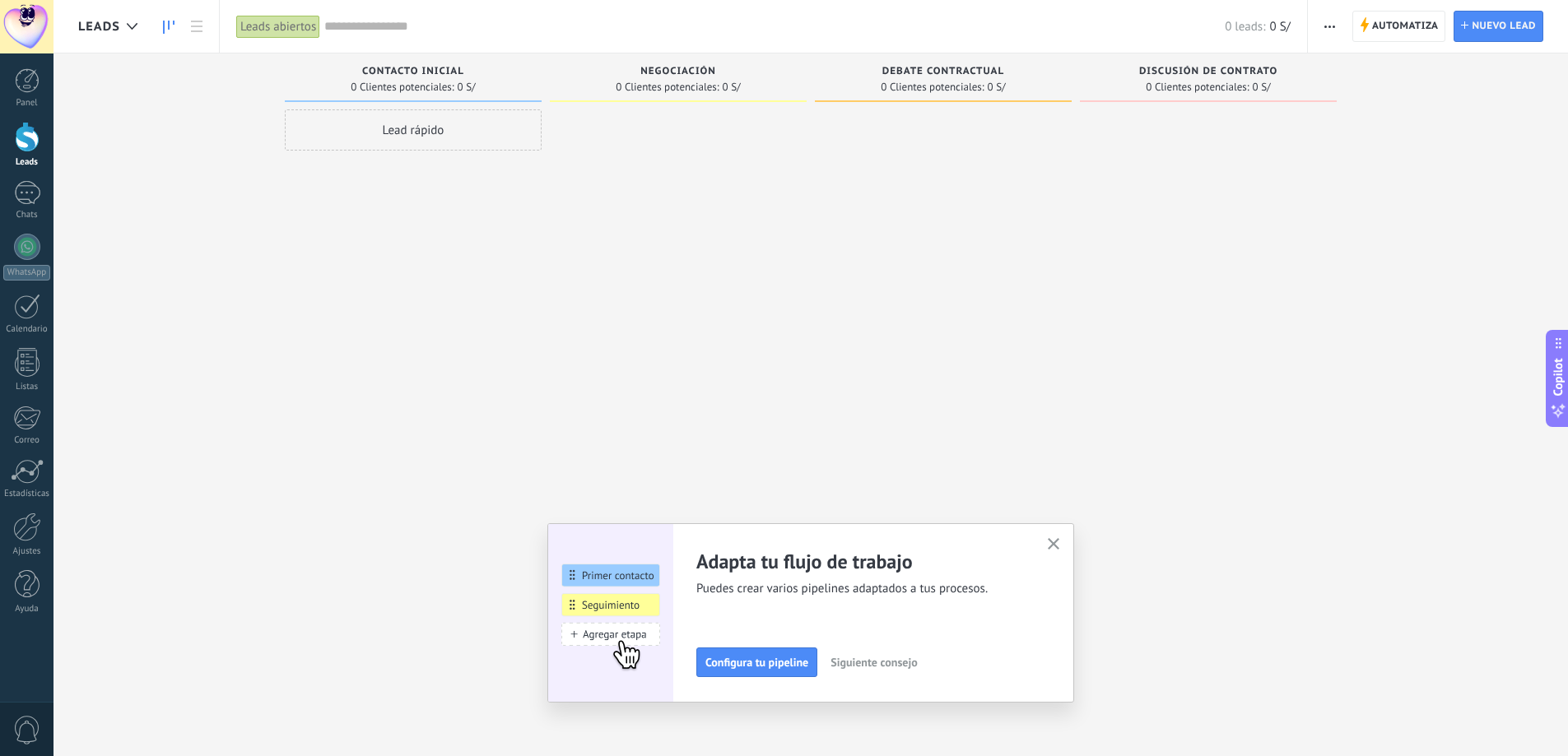
click at [30, 135] on div at bounding box center [26, 137] width 25 height 30
click at [1339, 19] on button "button" at bounding box center [1330, 26] width 24 height 31
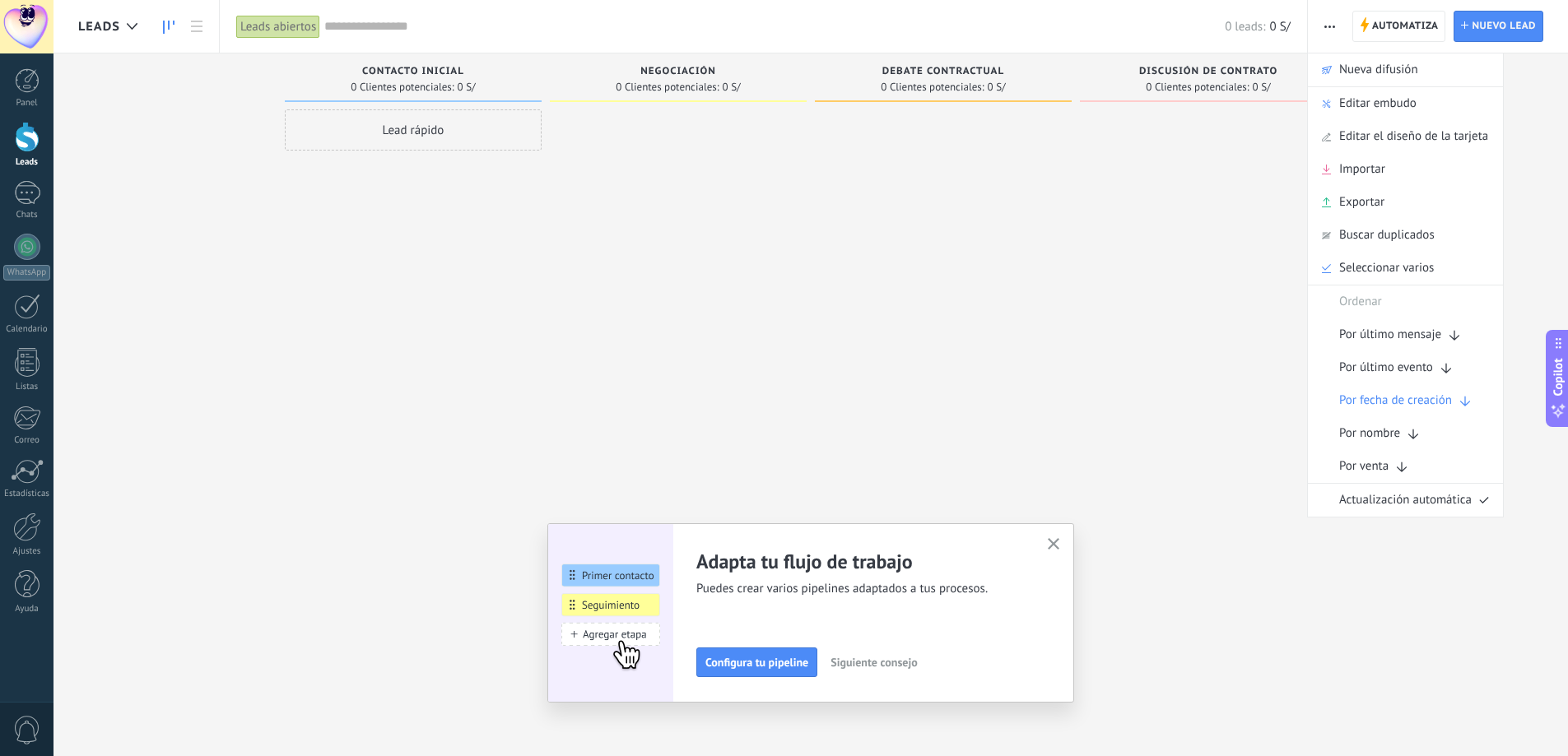
click at [1272, 32] on span "0 S/" at bounding box center [1280, 26] width 20 height 15
click at [1284, 32] on span "0 S/" at bounding box center [1280, 26] width 20 height 15
